Goal: Check status: Check status

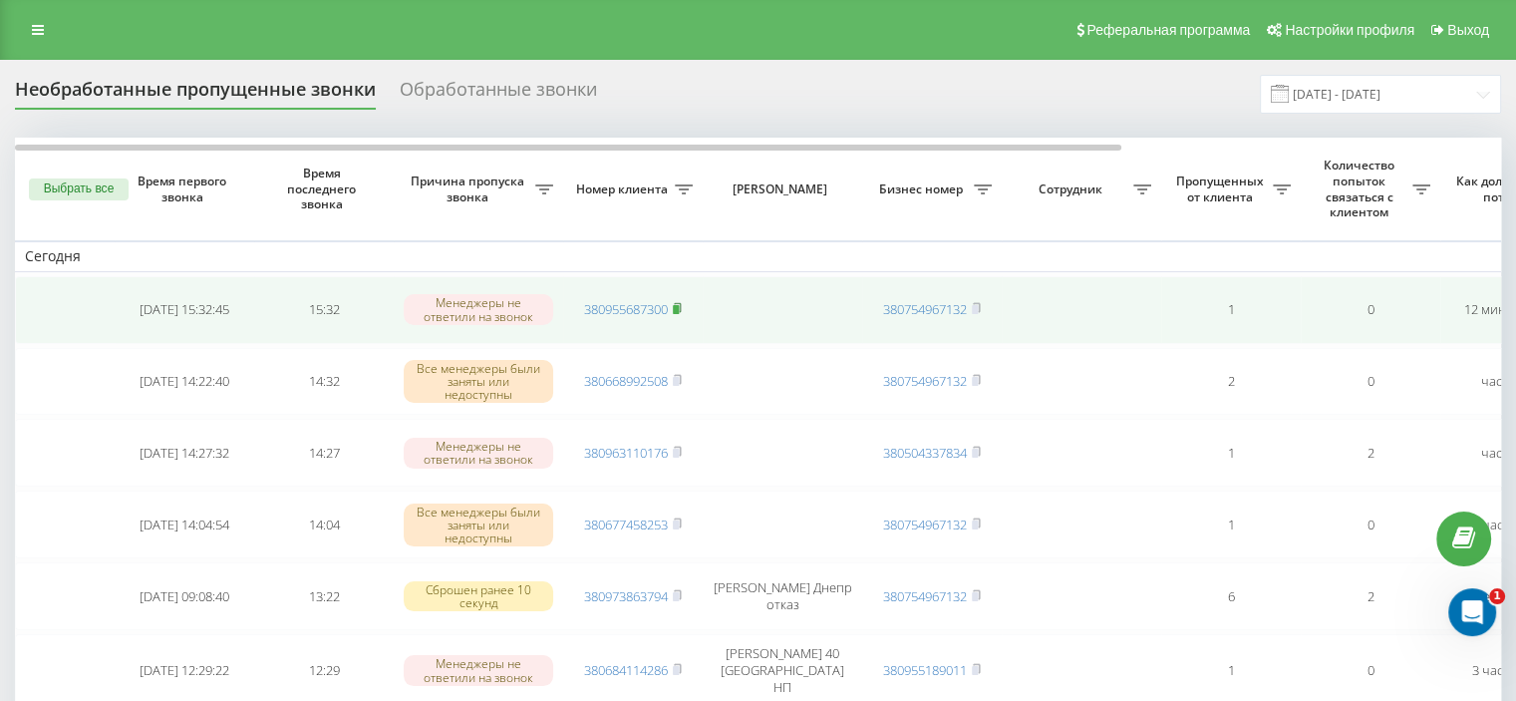
click at [681, 306] on icon at bounding box center [677, 307] width 7 height 9
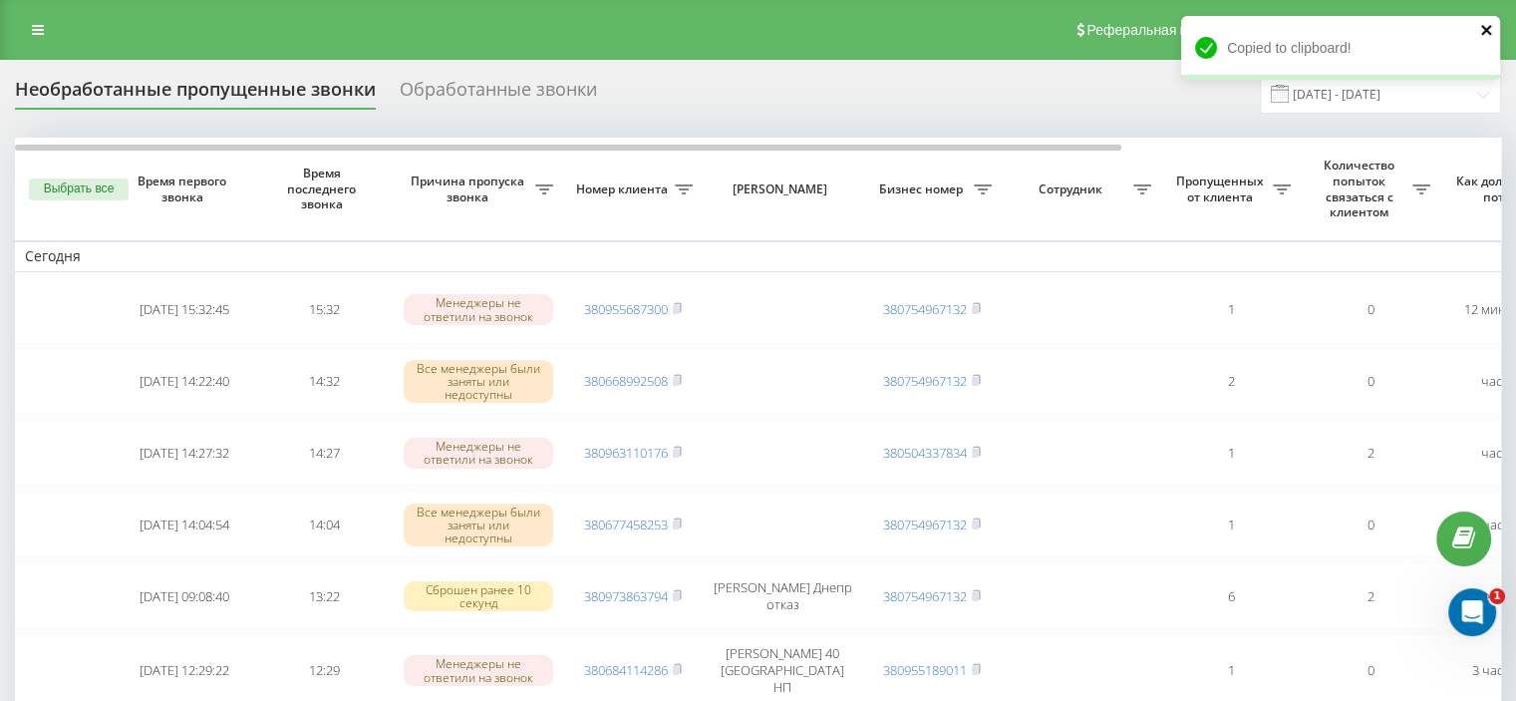
click at [1484, 26] on icon "close" at bounding box center [1487, 30] width 14 height 16
